Goal: Task Accomplishment & Management: Manage account settings

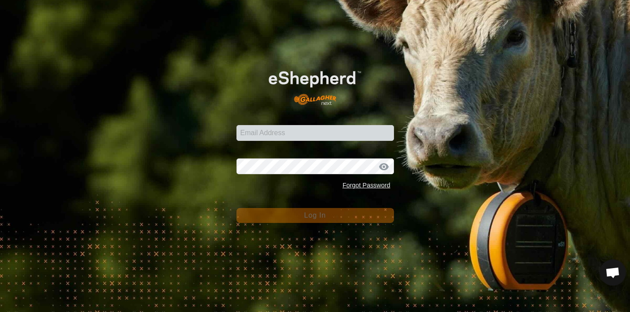
scroll to position [618, 0]
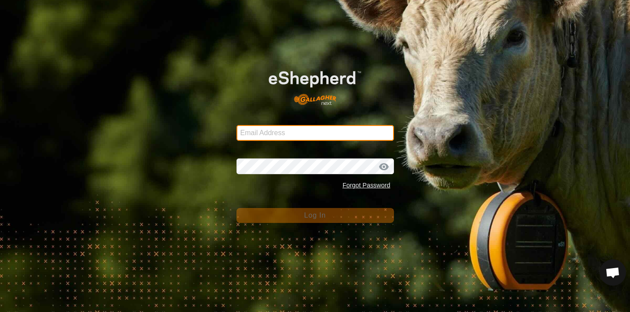
type input "[EMAIL_ADDRESS][DOMAIN_NAME]"
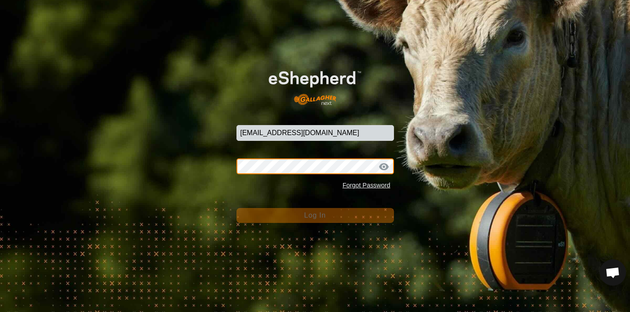
click at [315, 215] on button "Log In" at bounding box center [315, 215] width 158 height 15
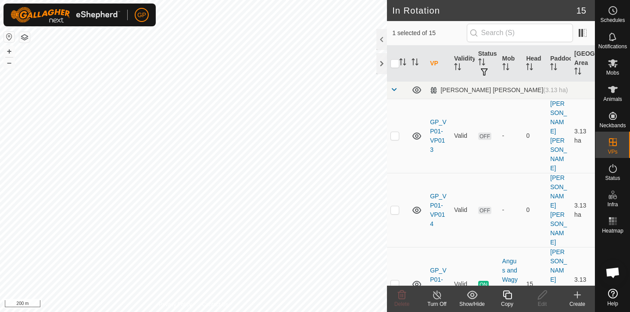
checkbox input "true"
click at [11, 64] on button "–" at bounding box center [9, 62] width 11 height 11
click at [9, 52] on button "+" at bounding box center [9, 51] width 11 height 11
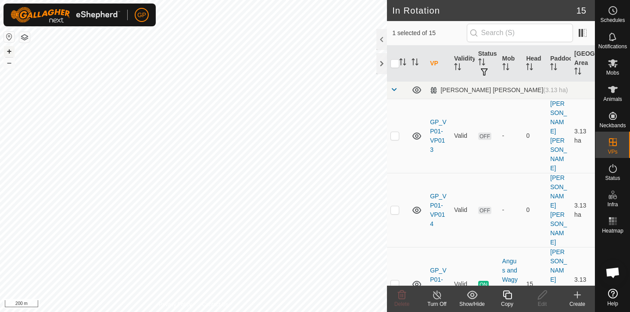
click at [9, 52] on button "+" at bounding box center [9, 51] width 11 height 11
click at [382, 64] on div at bounding box center [381, 63] width 11 height 21
